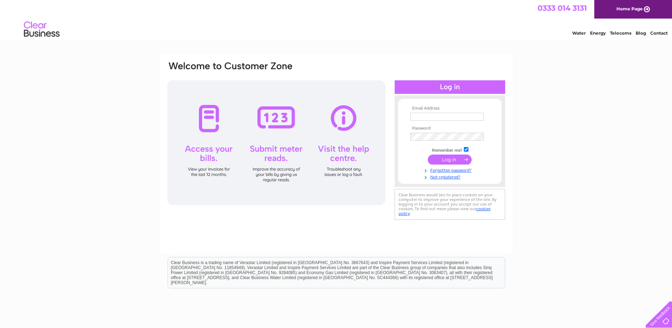
type input "rcferguson@btconnect.com"
click at [437, 159] on input "submit" at bounding box center [450, 159] width 44 height 10
click at [441, 161] on input "submit" at bounding box center [450, 159] width 44 height 10
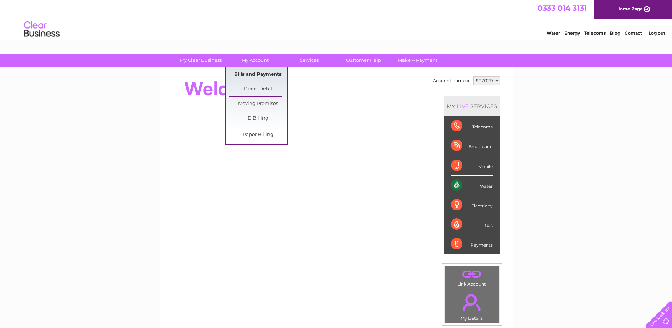
click at [248, 76] on link "Bills and Payments" at bounding box center [258, 74] width 59 height 14
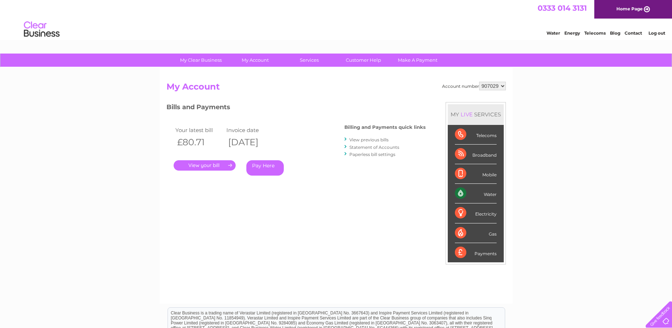
click at [364, 139] on link "View previous bills" at bounding box center [368, 139] width 39 height 5
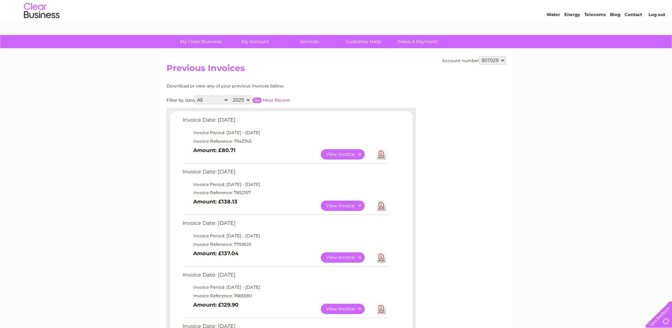
scroll to position [44, 0]
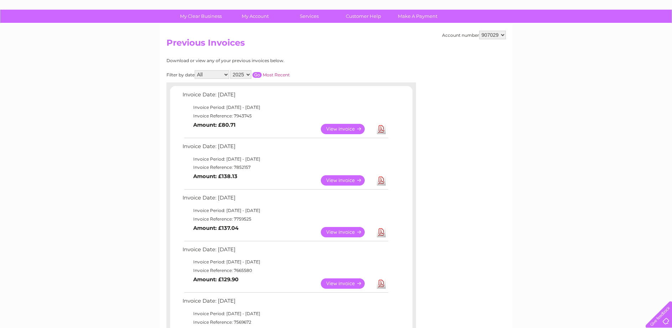
click at [380, 284] on link "Download" at bounding box center [381, 283] width 9 height 10
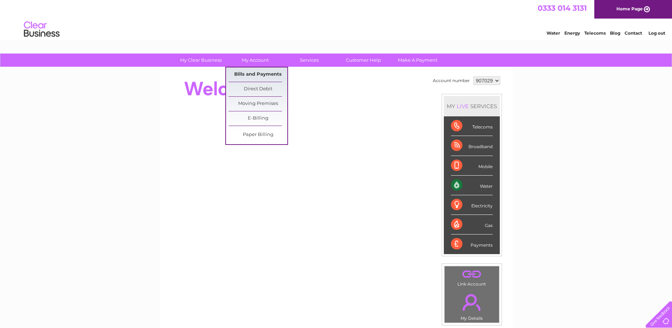
click at [255, 75] on link "Bills and Payments" at bounding box center [258, 74] width 59 height 14
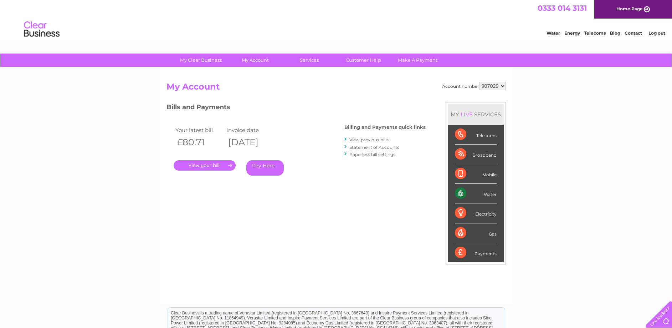
click at [368, 141] on link "View previous bills" at bounding box center [368, 139] width 39 height 5
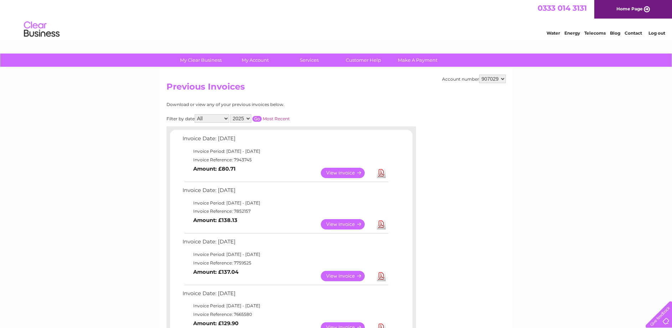
click at [383, 277] on link "Download" at bounding box center [381, 276] width 9 height 10
click at [380, 226] on link "Download" at bounding box center [381, 224] width 9 height 10
